Goal: Information Seeking & Learning: Learn about a topic

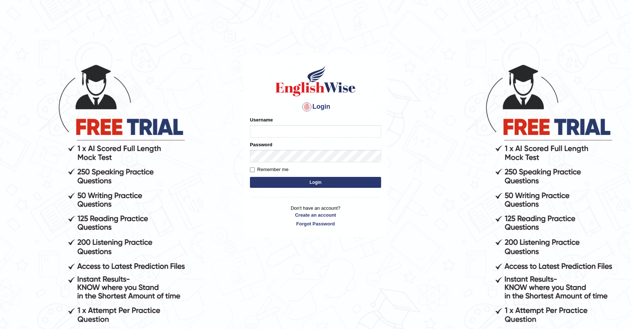
type input "AkinaS"
click at [281, 184] on button "Login" at bounding box center [315, 182] width 131 height 11
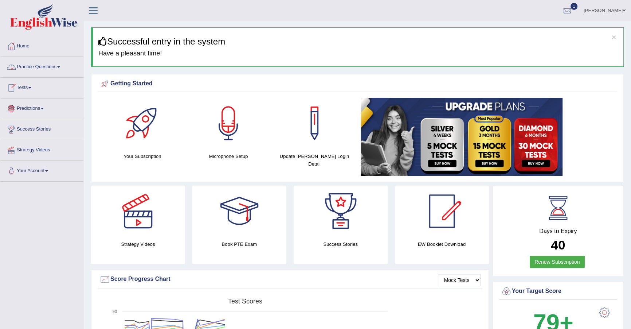
click at [50, 67] on link "Practice Questions" at bounding box center [41, 66] width 83 height 18
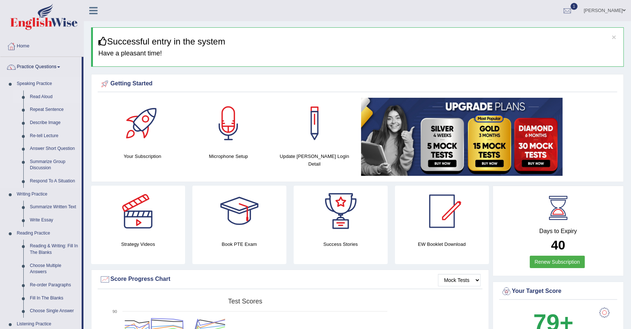
click at [40, 94] on link "Read Aloud" at bounding box center [54, 96] width 55 height 13
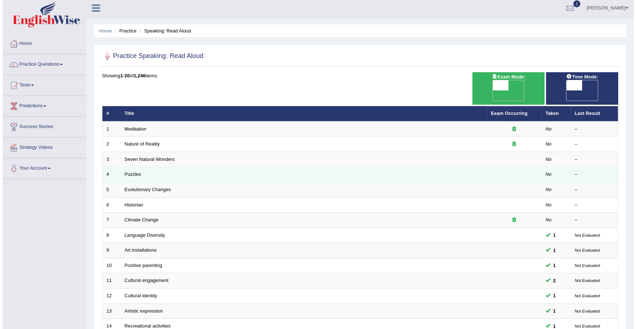
scroll to position [0, 0]
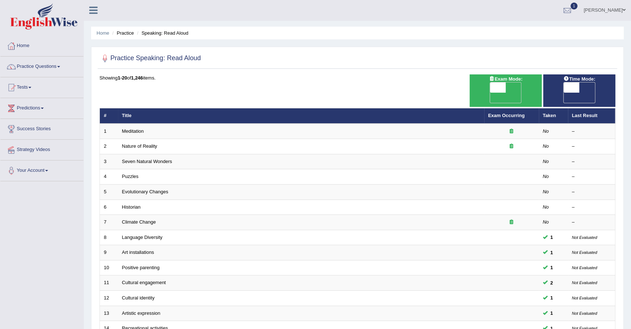
click at [490, 93] on span "OFF" at bounding box center [483, 98] width 16 height 10
checkbox input "true"
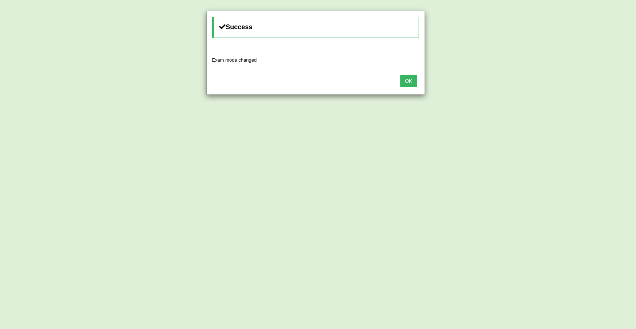
click at [413, 84] on button "OK" at bounding box center [408, 81] width 17 height 12
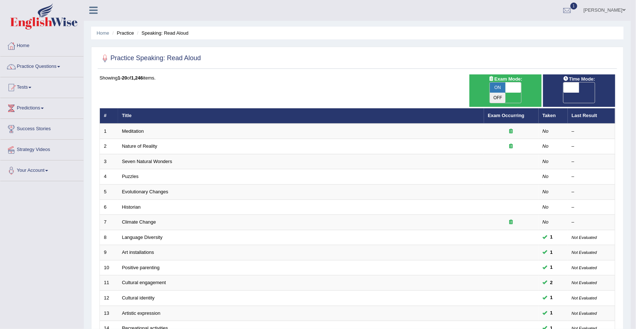
click at [413, 84] on div "Showing 1-20 of 1,246 items. # Title Exam Occurring Taken Last Result 1 Meditat…" at bounding box center [358, 268] width 516 height 388
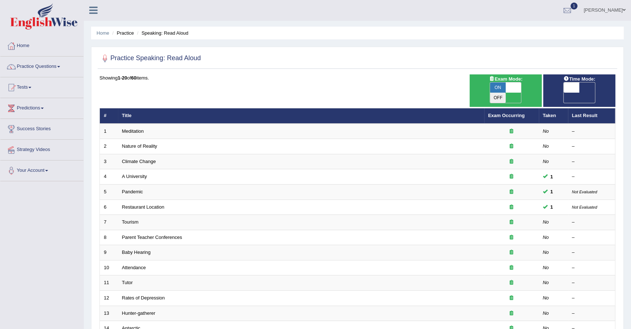
click at [458, 96] on div "Showing 1-20 of 60 items. # Title Exam Occurring Taken Last Result 1 Meditation…" at bounding box center [358, 268] width 516 height 388
click at [564, 93] on span "OFF" at bounding box center [556, 98] width 16 height 10
checkbox input "true"
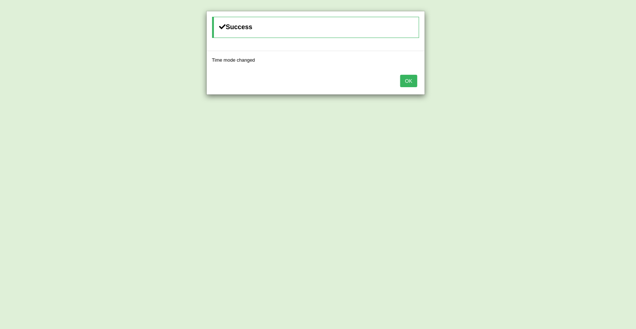
click at [409, 82] on button "OK" at bounding box center [408, 81] width 17 height 12
